Goal: Transaction & Acquisition: Purchase product/service

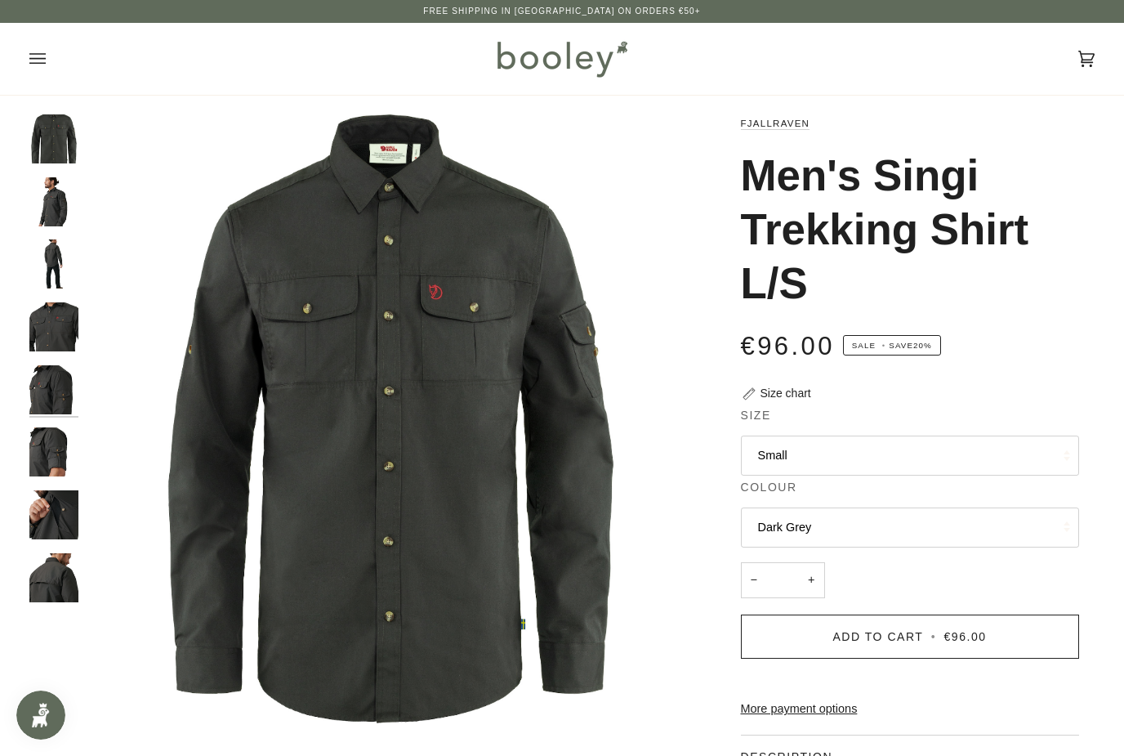
drag, startPoint x: 50, startPoint y: 60, endPoint x: 50, endPoint y: 72, distance: 11.4
click at [50, 72] on button "Open menu" at bounding box center [53, 59] width 49 height 72
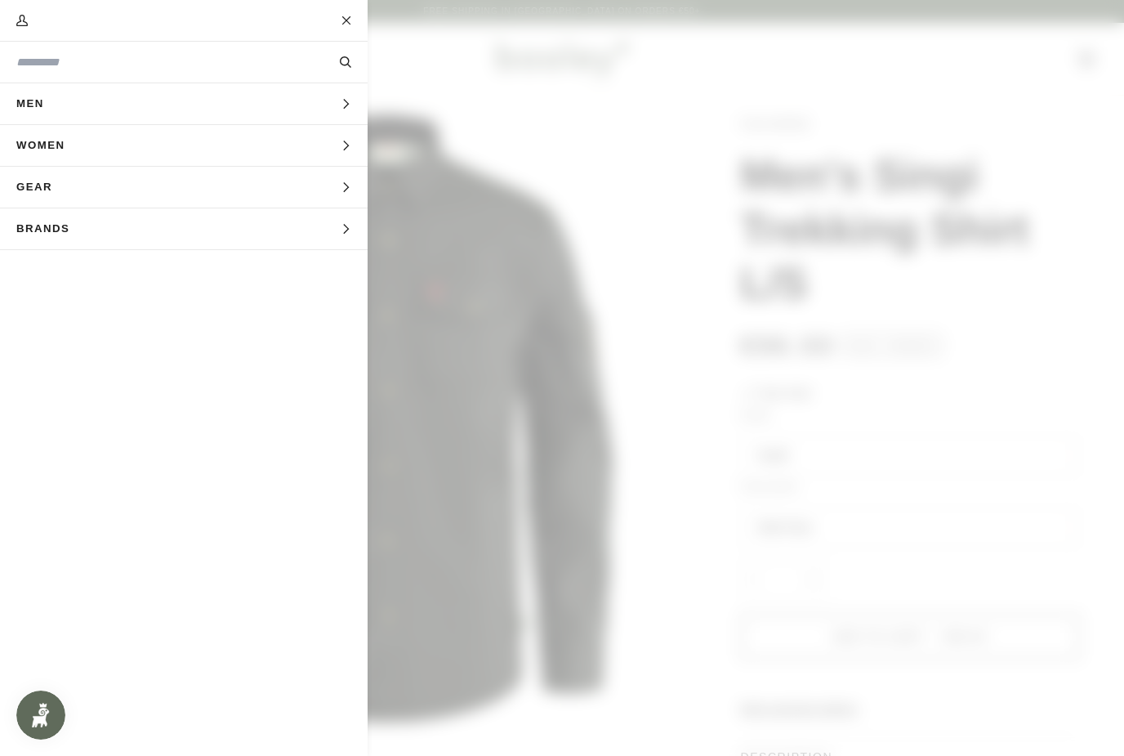
click at [78, 190] on span "Gear" at bounding box center [40, 187] width 80 height 41
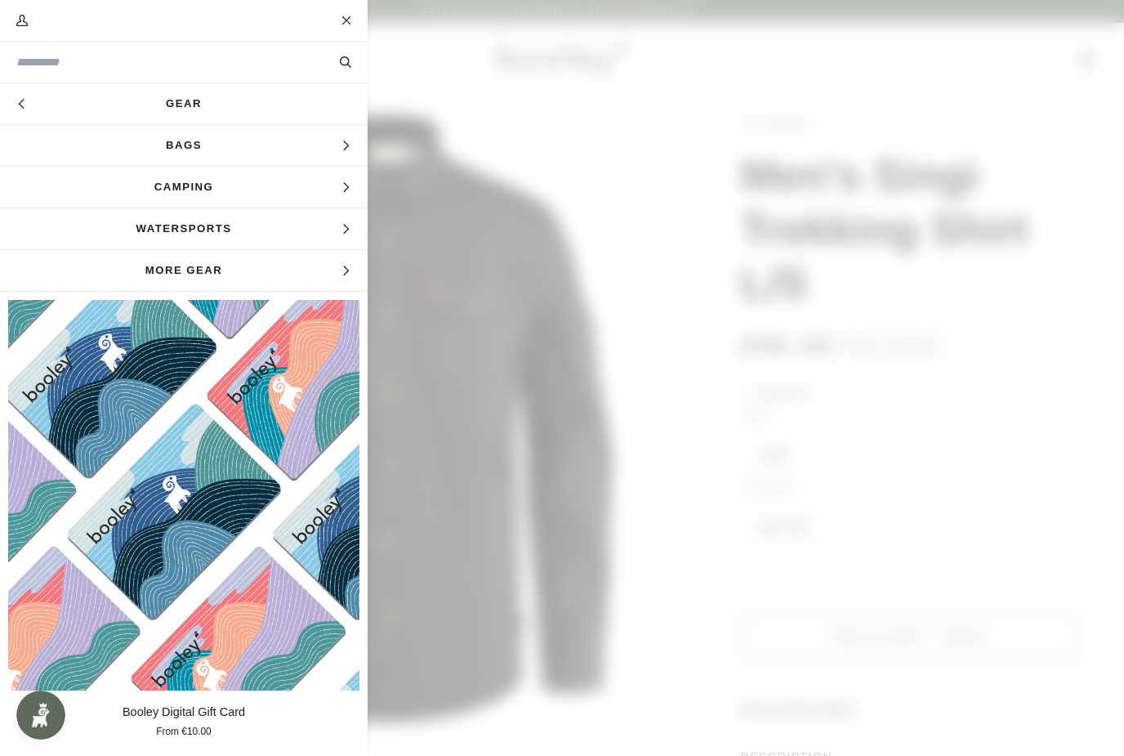
click at [107, 237] on span "Watersports" at bounding box center [184, 228] width 368 height 41
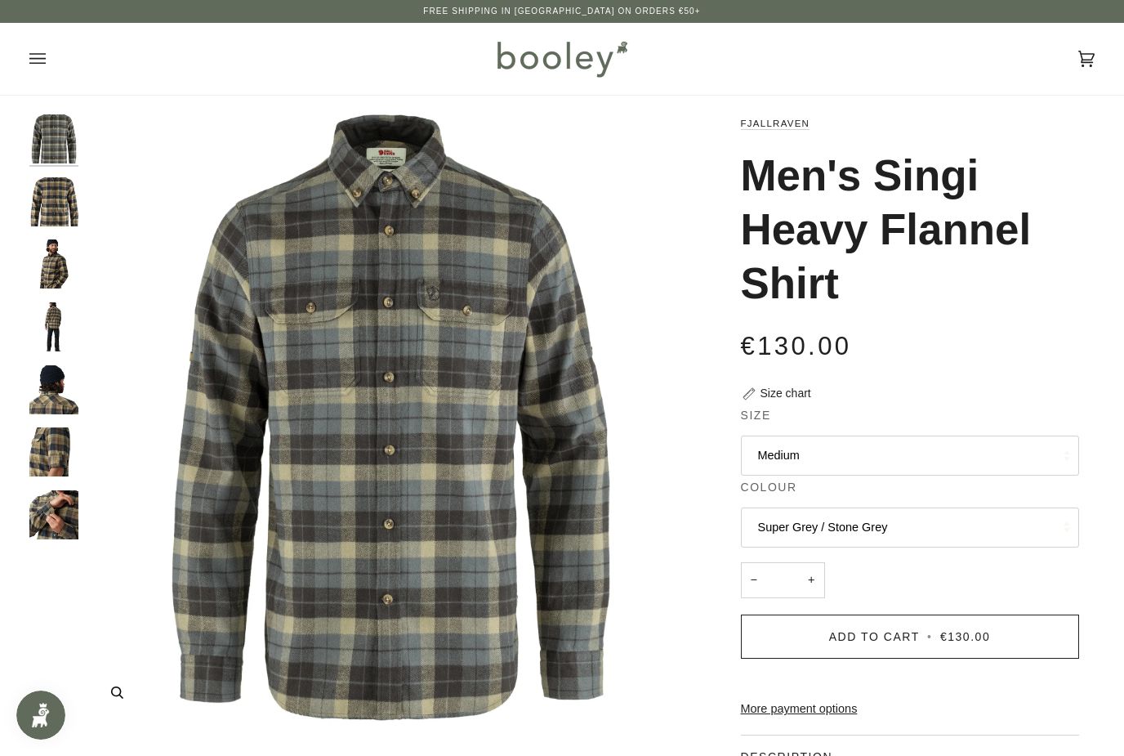
click at [942, 5] on div "Free Shipping in [GEOGRAPHIC_DATA] on Orders €50+ Free Shipping in [GEOGRAPHIC_…" at bounding box center [562, 11] width 1124 height 13
click at [279, 1] on div "Free Shipping in [GEOGRAPHIC_DATA] on Orders €50+ Free Shipping in [GEOGRAPHIC_…" at bounding box center [562, 11] width 1124 height 23
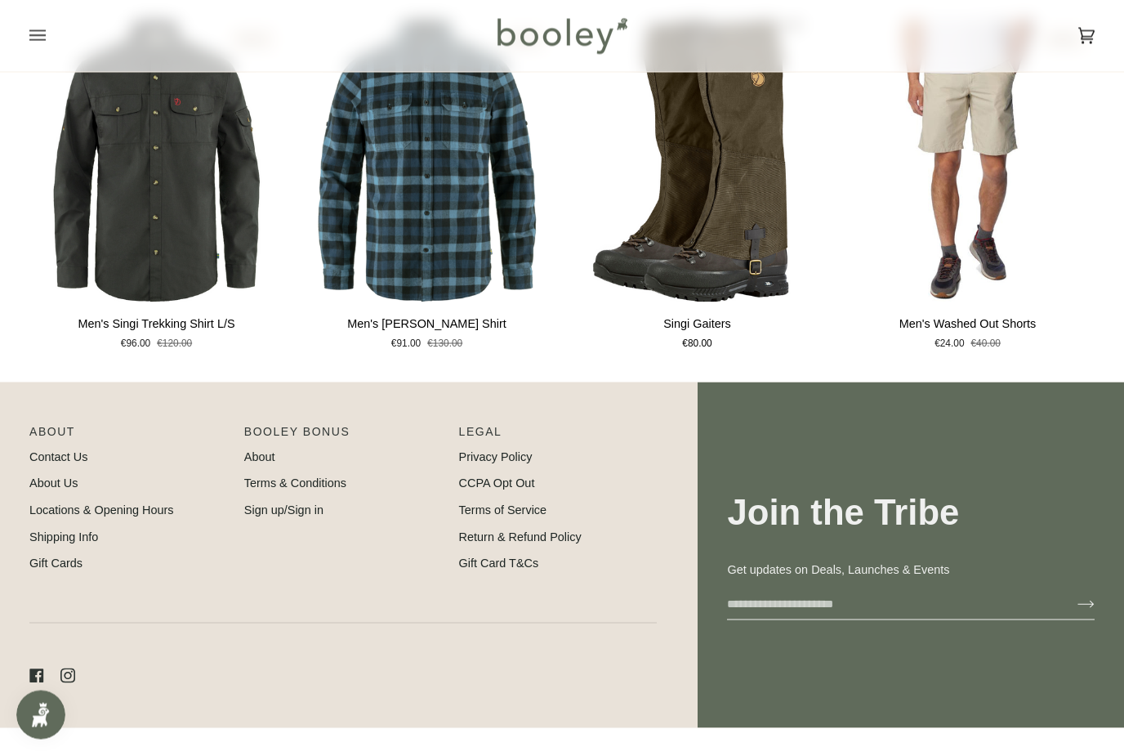
scroll to position [1217, 0]
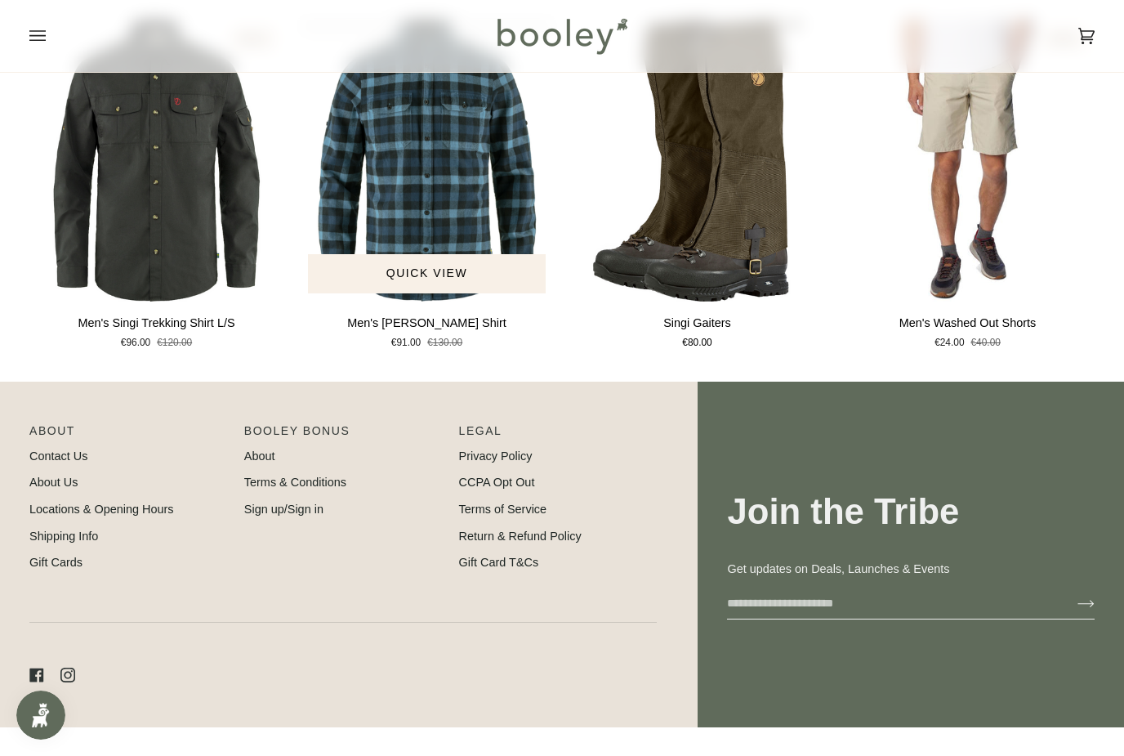
click at [494, 202] on img "Men's Skog Shirt" at bounding box center [427, 160] width 254 height 283
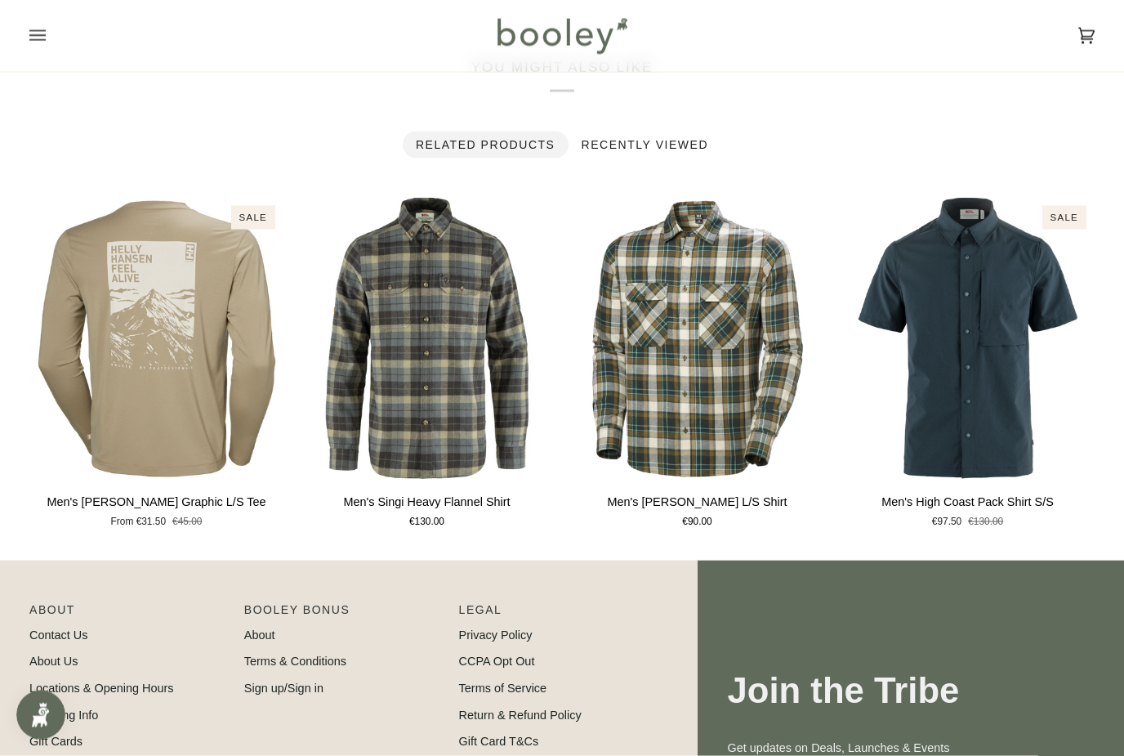
scroll to position [1040, 0]
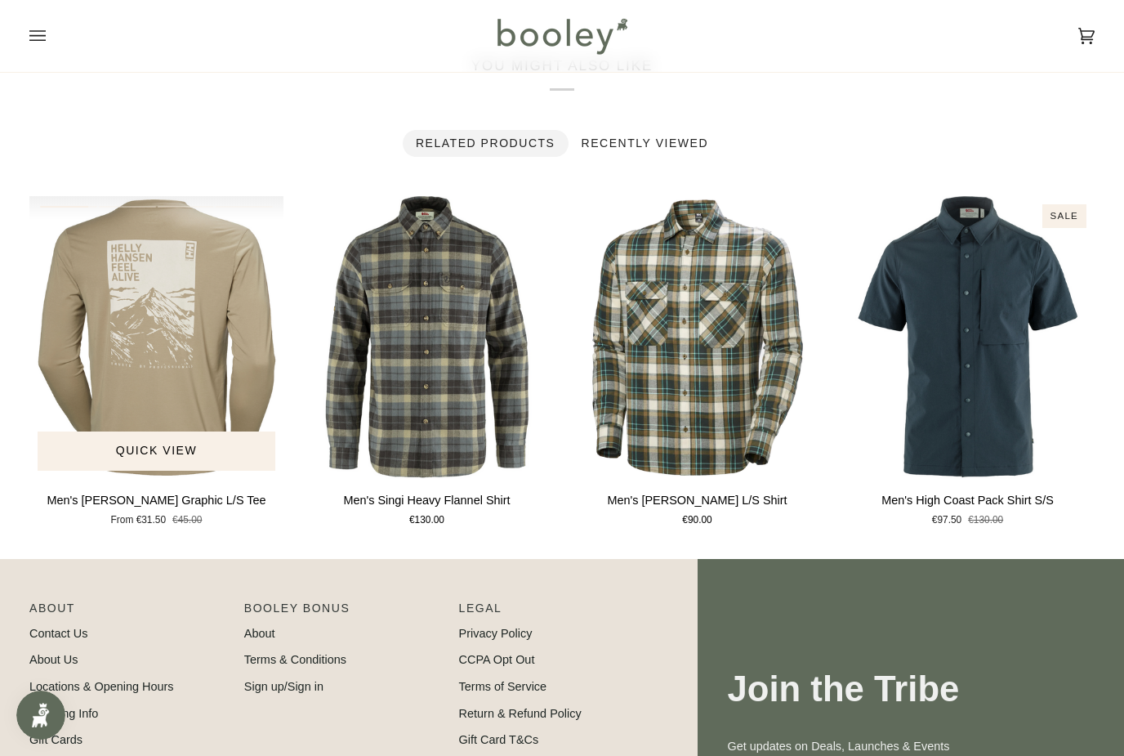
click at [224, 254] on img "Men's Skog Graphic L/S Tee" at bounding box center [156, 337] width 254 height 283
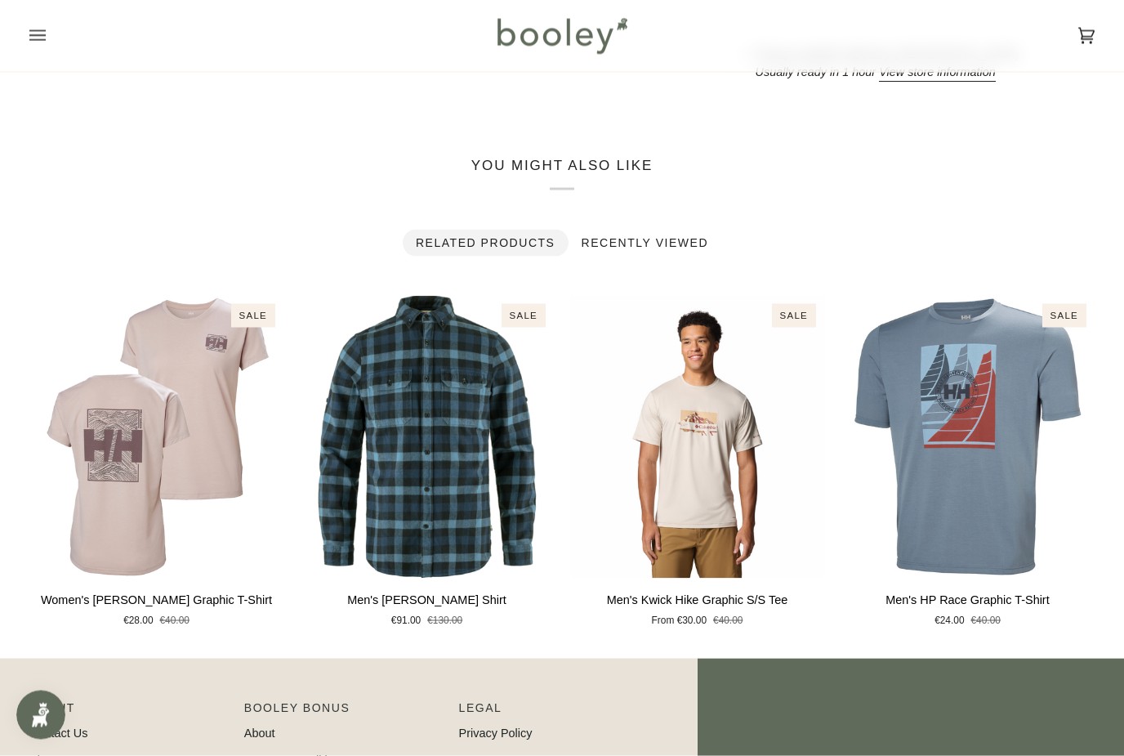
scroll to position [1003, 0]
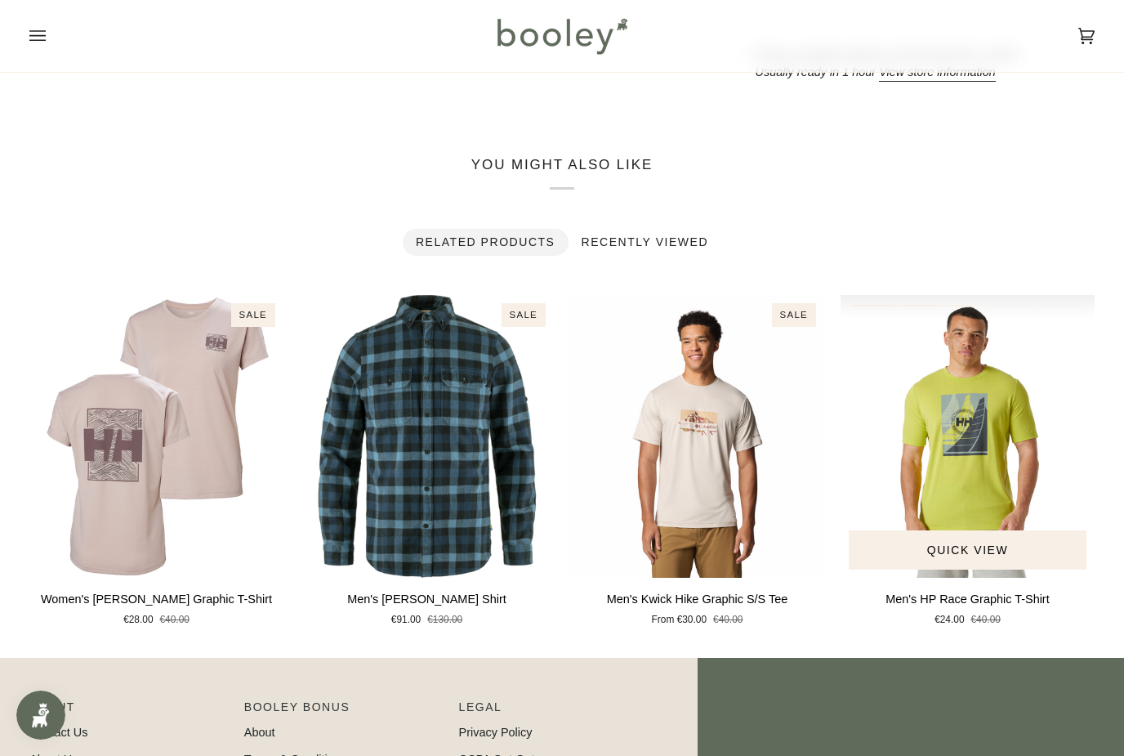
click at [982, 346] on img "Men's HP Race Graphic T-Shirt" at bounding box center [968, 436] width 254 height 283
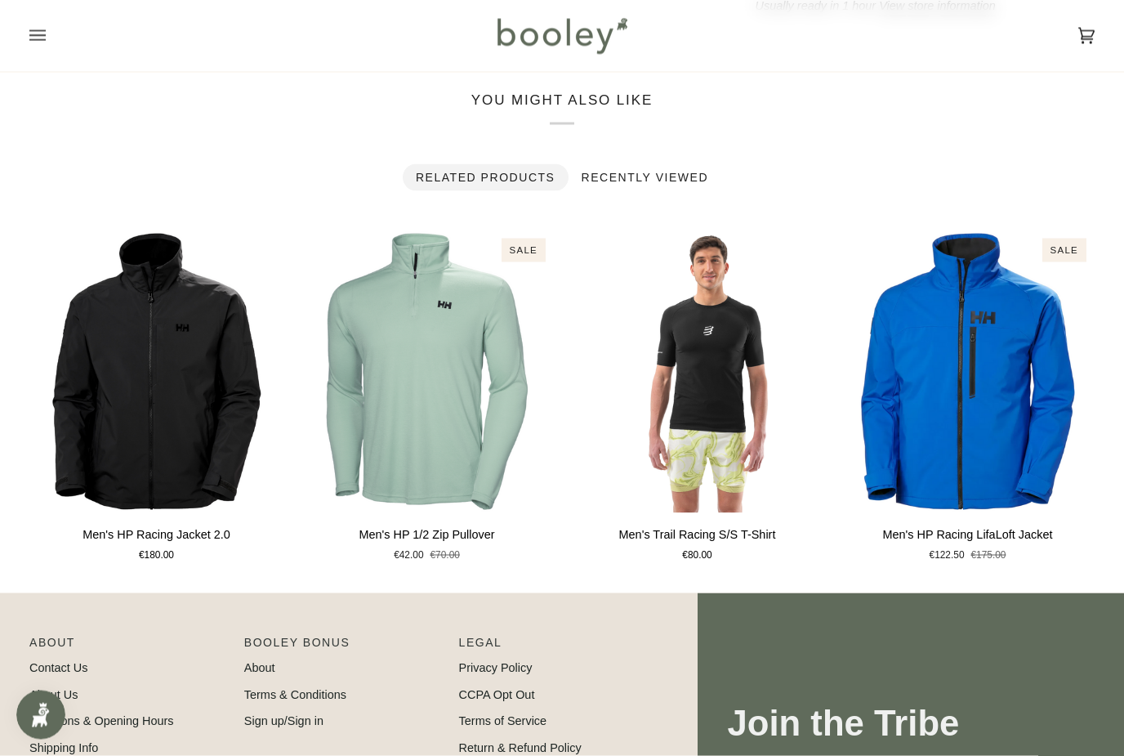
scroll to position [1007, 0]
